Goal: Use online tool/utility: Utilize a website feature to perform a specific function

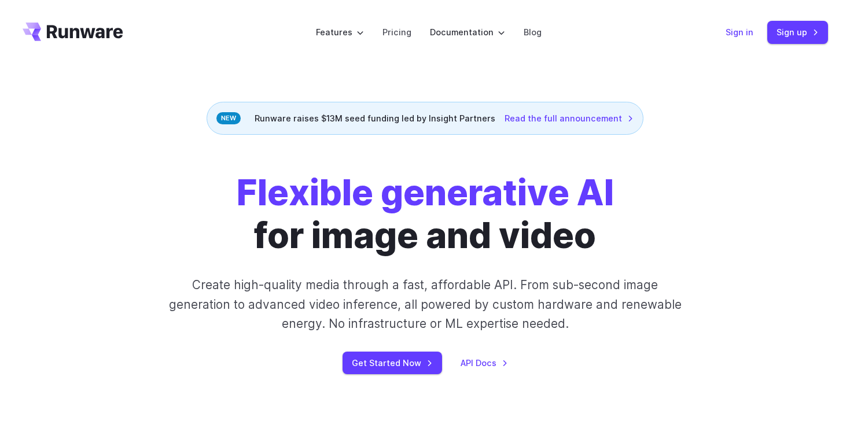
click at [735, 32] on link "Sign in" at bounding box center [739, 31] width 28 height 13
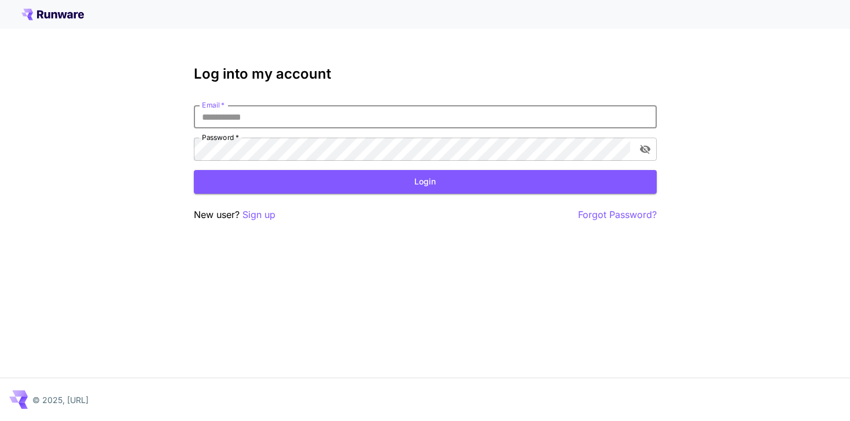
click at [539, 115] on input "Email   *" at bounding box center [425, 116] width 463 height 23
type input "**********"
click at [312, 183] on button "Login" at bounding box center [425, 182] width 463 height 24
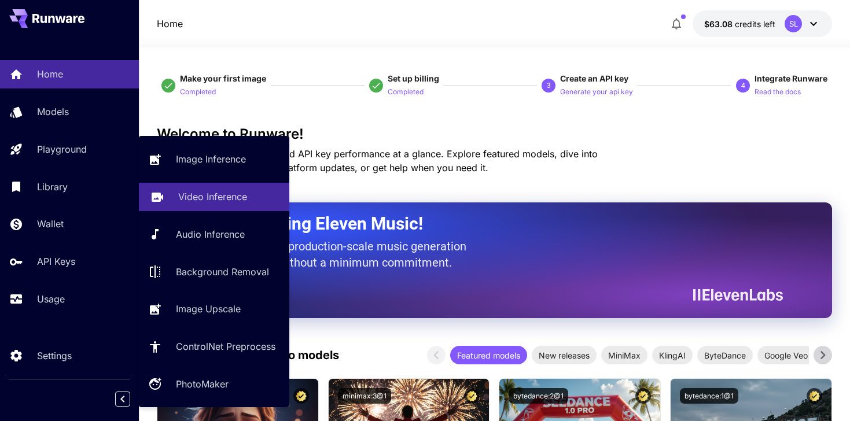
click at [193, 197] on p "Video Inference" at bounding box center [212, 197] width 69 height 14
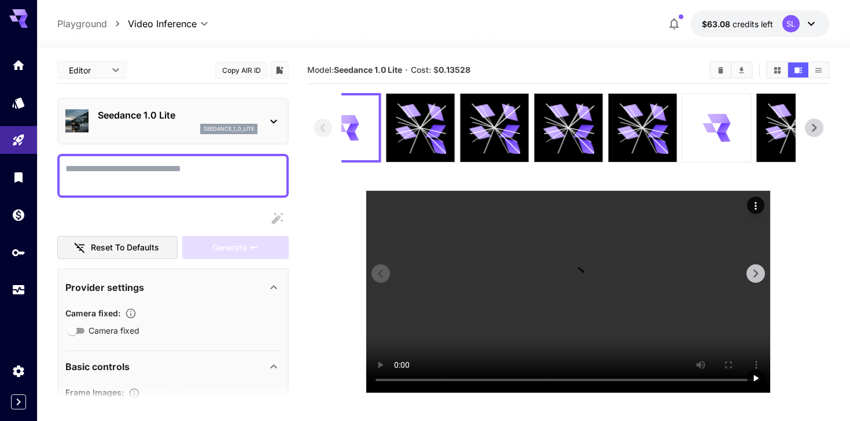
click at [356, 121] on icon at bounding box center [352, 119] width 13 height 9
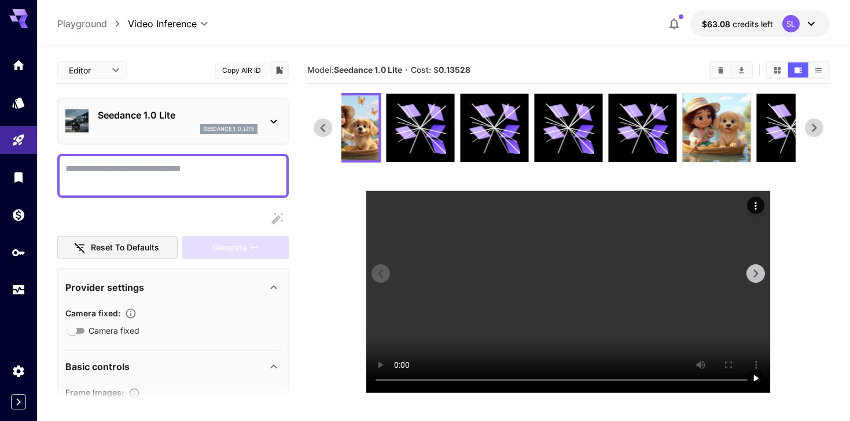
click at [383, 251] on video at bounding box center [568, 292] width 404 height 202
click at [323, 128] on icon at bounding box center [322, 127] width 17 height 17
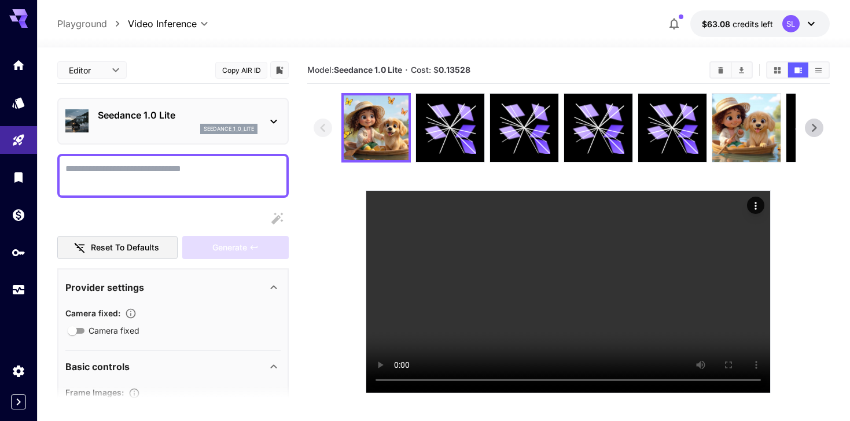
click at [811, 132] on icon at bounding box center [813, 127] width 17 height 17
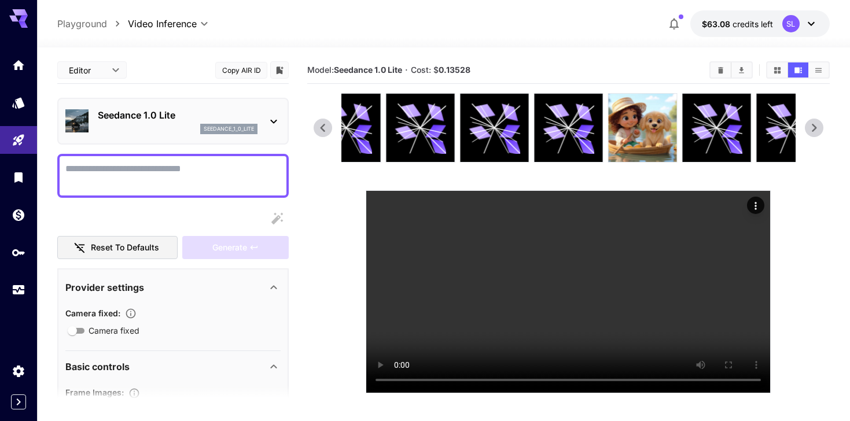
click at [811, 132] on icon at bounding box center [813, 127] width 17 height 17
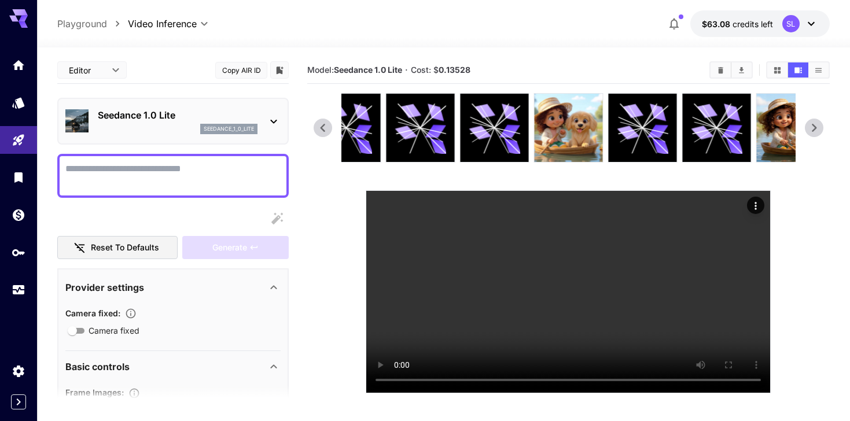
click at [816, 127] on icon at bounding box center [814, 128] width 5 height 8
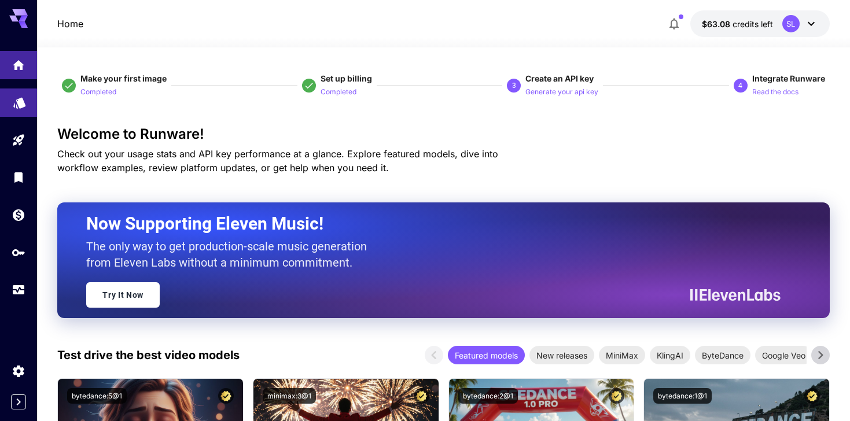
click at [20, 109] on link at bounding box center [18, 103] width 37 height 28
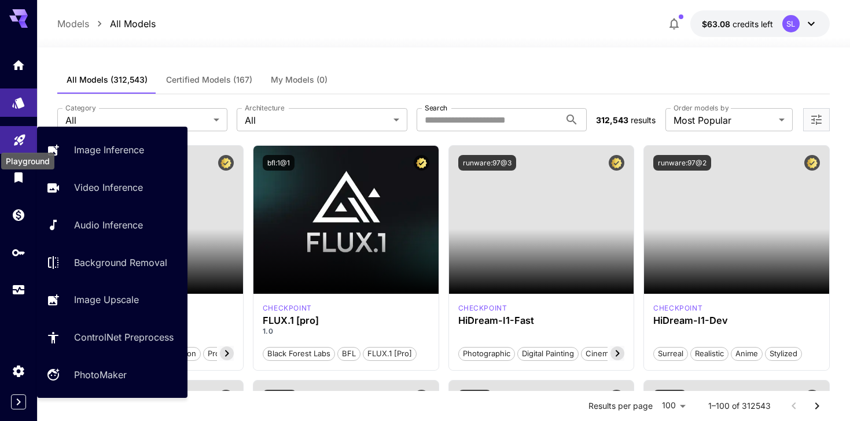
click at [23, 141] on icon "Playground" at bounding box center [20, 137] width 14 height 14
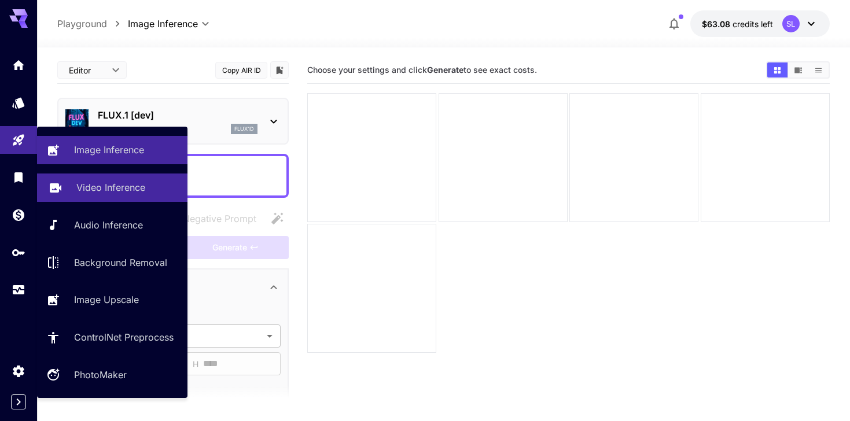
click at [72, 181] on link "Video Inference" at bounding box center [112, 188] width 150 height 28
type input "**********"
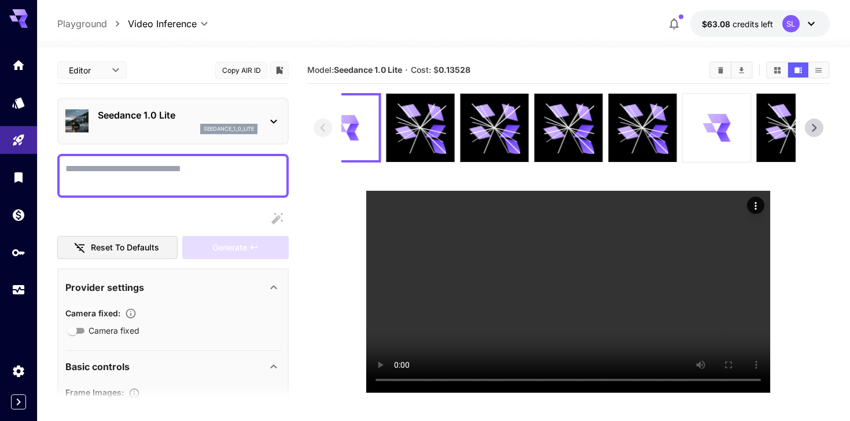
click at [137, 175] on textarea "Camera fixed" at bounding box center [172, 176] width 215 height 28
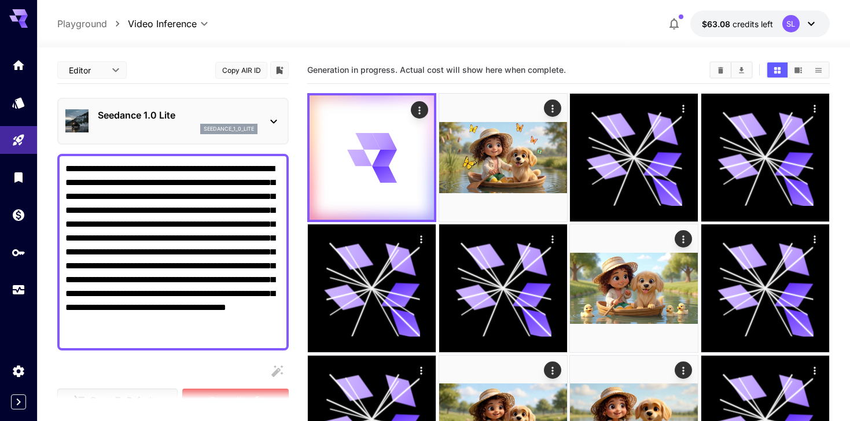
scroll to position [227, 0]
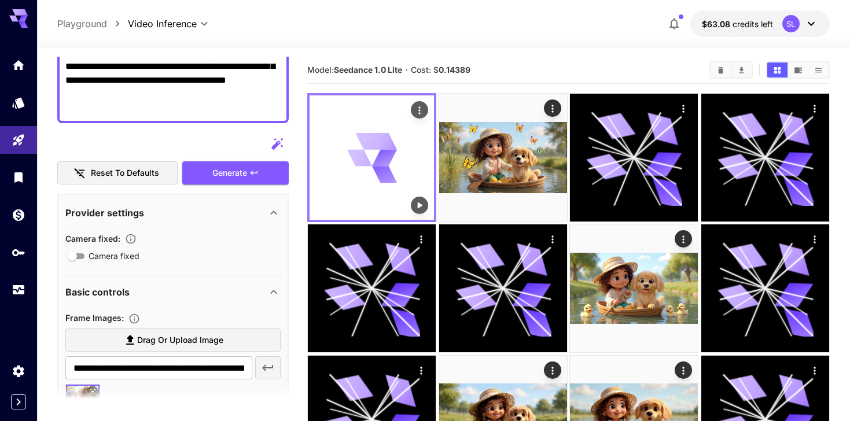
click at [378, 159] on icon at bounding box center [383, 157] width 25 height 17
click at [420, 203] on icon "Play video" at bounding box center [420, 206] width 12 height 12
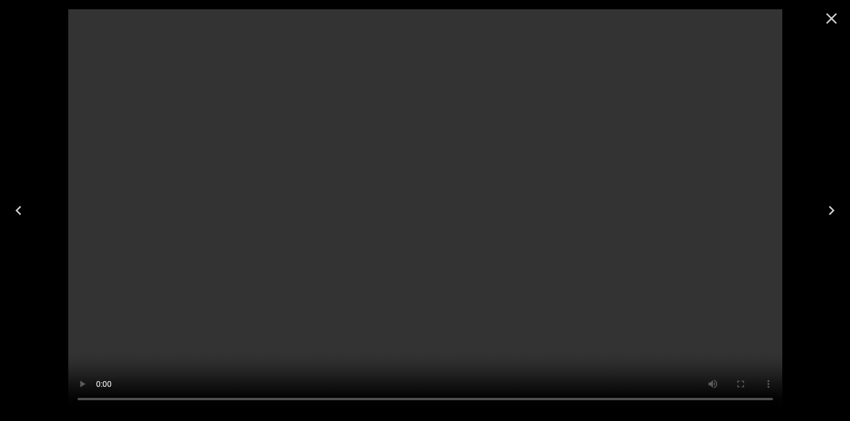
click at [829, 17] on icon "Close" at bounding box center [831, 18] width 11 height 11
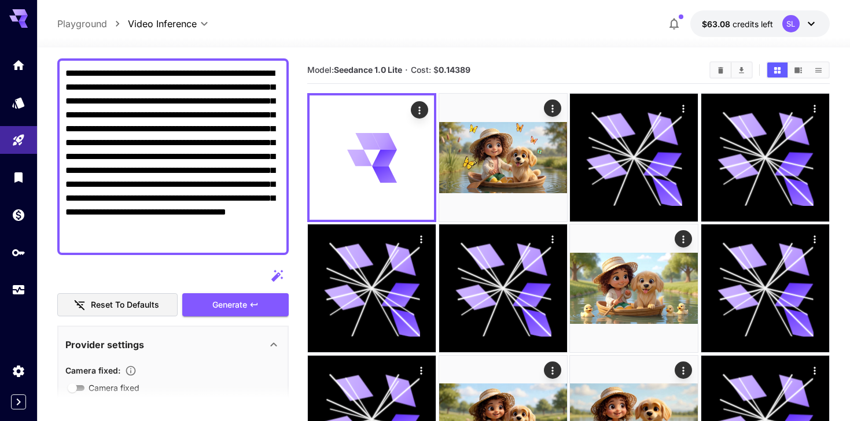
scroll to position [95, 0]
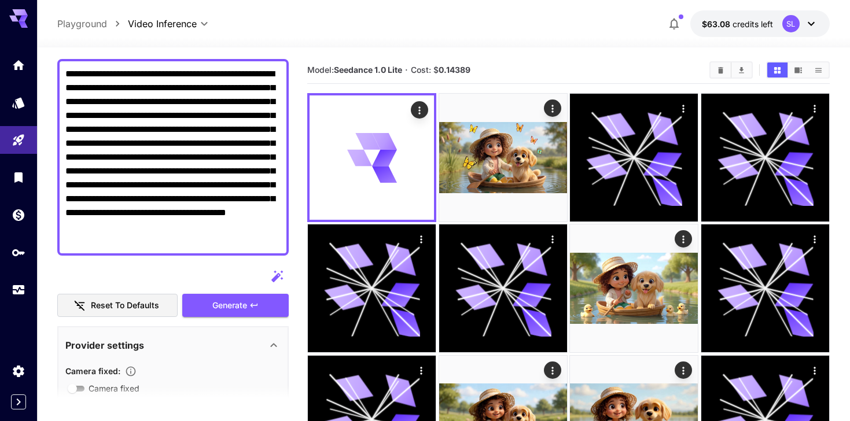
drag, startPoint x: 229, startPoint y: 101, endPoint x: 143, endPoint y: 117, distance: 86.7
click at [143, 117] on textarea "**********" at bounding box center [172, 157] width 215 height 181
click at [271, 108] on textarea "**********" at bounding box center [172, 157] width 215 height 181
drag, startPoint x: 263, startPoint y: 102, endPoint x: 187, endPoint y: 114, distance: 76.7
click at [187, 114] on textarea "**********" at bounding box center [172, 157] width 215 height 181
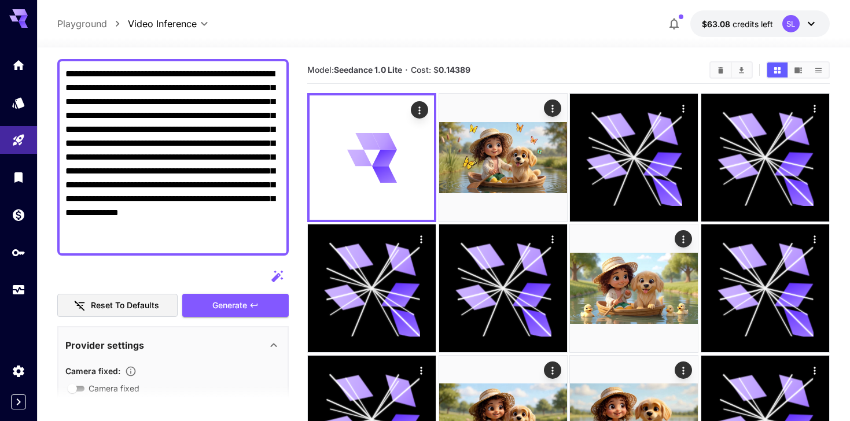
type textarea "**********"
click at [237, 305] on div "Generate" at bounding box center [235, 306] width 106 height 24
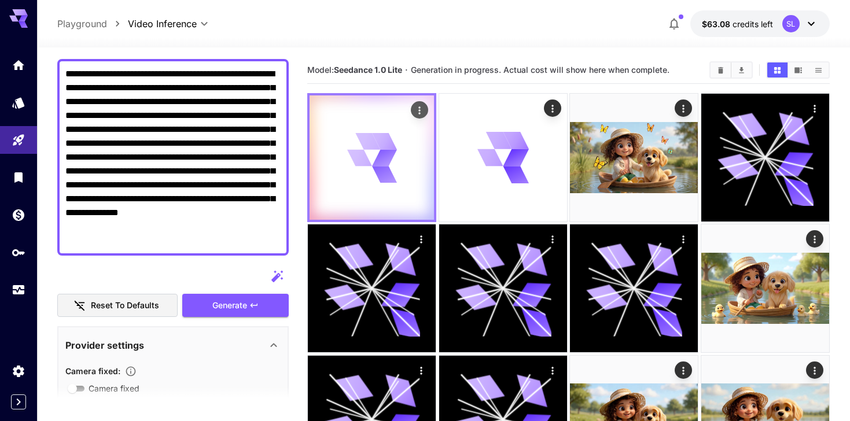
click at [338, 159] on div at bounding box center [372, 157] width 124 height 124
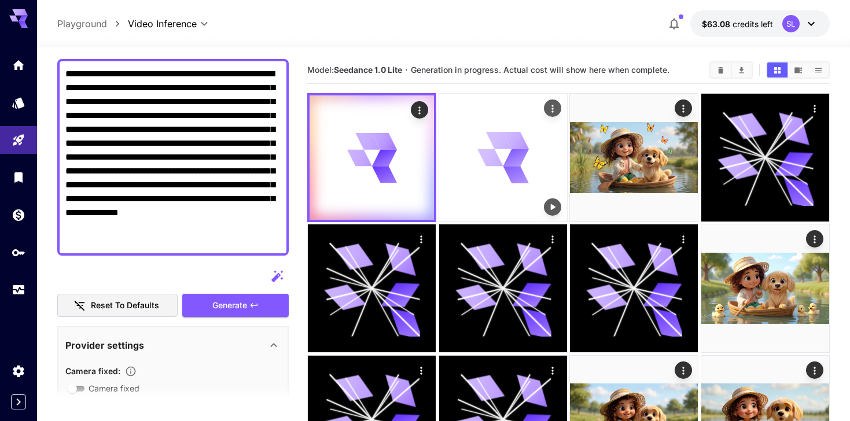
click at [506, 171] on icon at bounding box center [515, 174] width 25 height 17
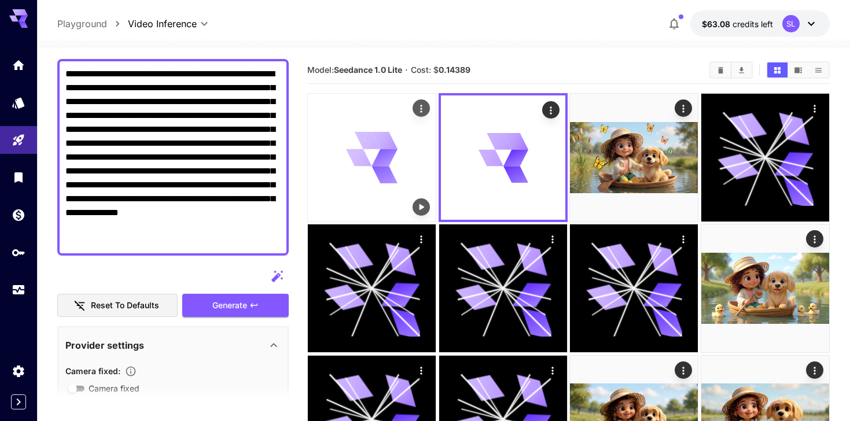
click at [393, 161] on icon at bounding box center [372, 157] width 51 height 51
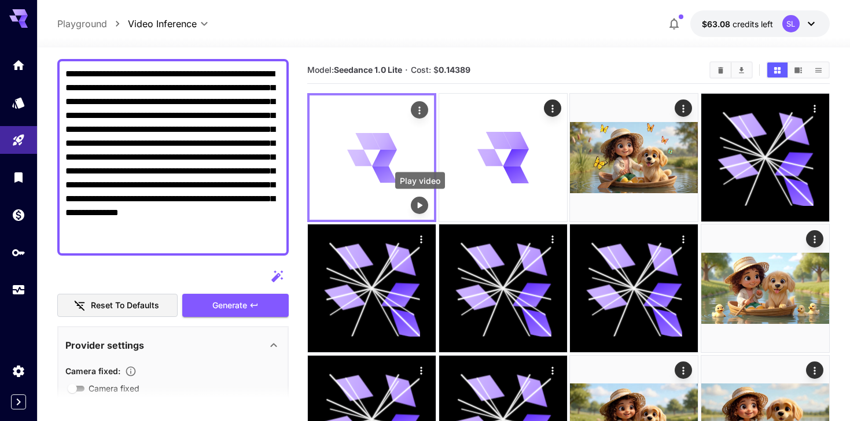
click at [418, 202] on icon "Play video" at bounding box center [420, 206] width 12 height 12
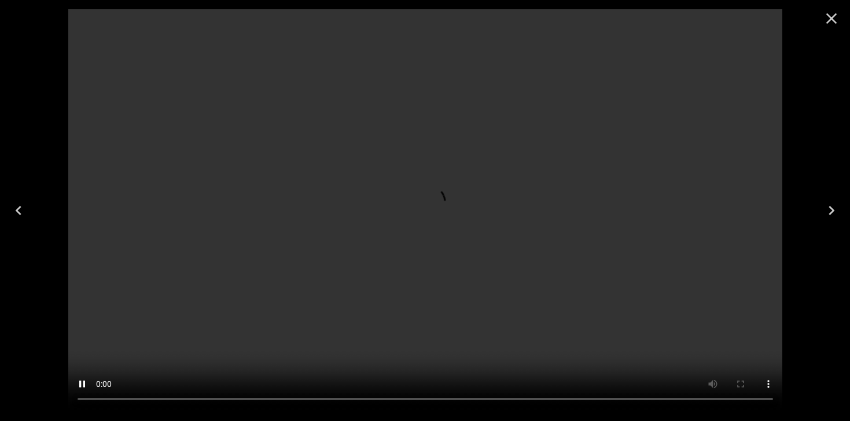
click at [835, 19] on icon "Close" at bounding box center [831, 18] width 19 height 19
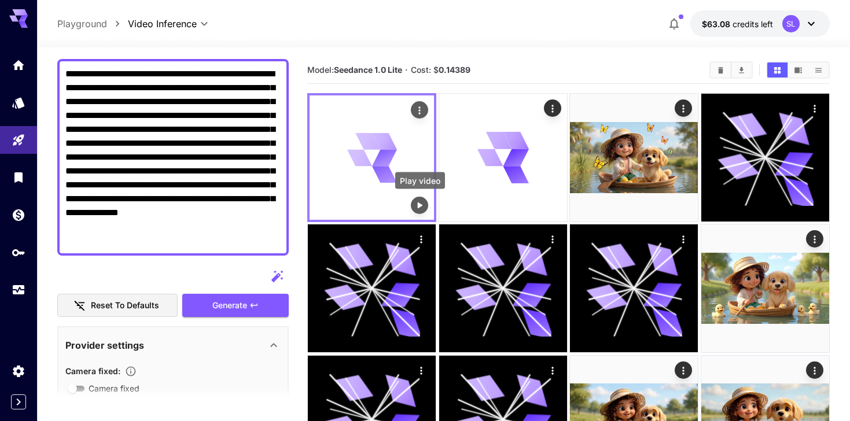
click at [420, 209] on icon "Play video" at bounding box center [420, 206] width 12 height 12
